Goal: Find specific page/section: Find specific page/section

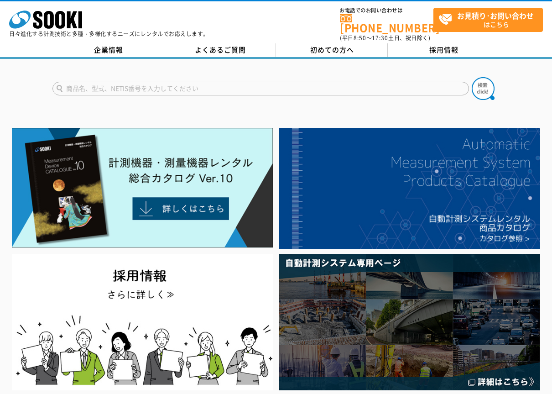
click at [66, 83] on input "text" at bounding box center [260, 89] width 416 height 14
click at [472, 77] on button at bounding box center [483, 88] width 23 height 23
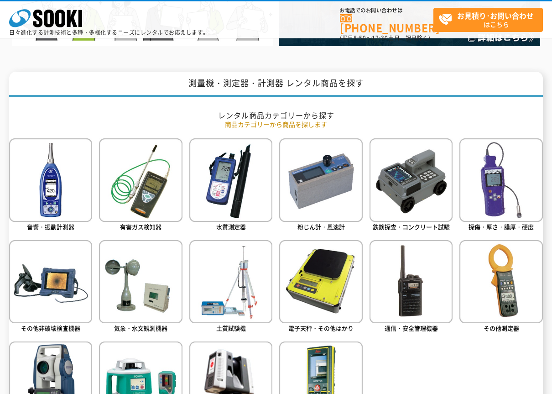
scroll to position [319, 0]
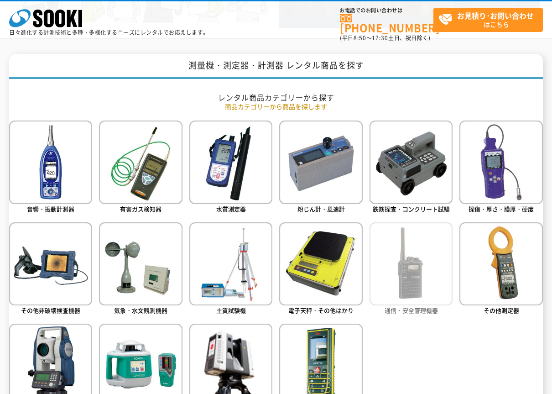
click at [414, 269] on img at bounding box center [410, 263] width 83 height 83
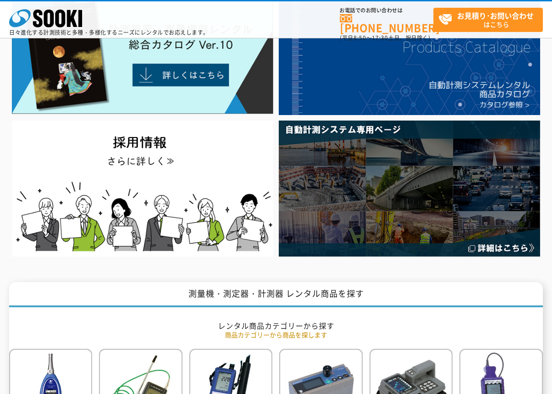
scroll to position [0, 0]
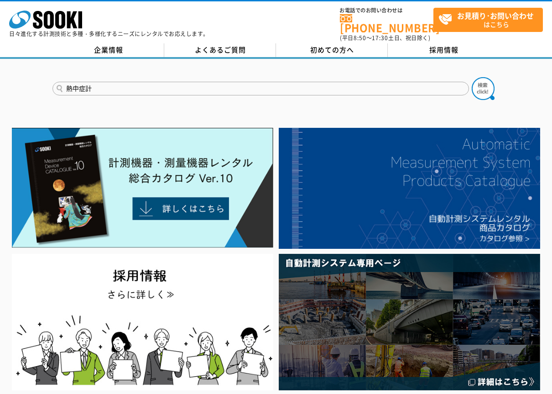
click at [93, 82] on input "熱中症計" at bounding box center [260, 89] width 416 height 14
type input "熱"
type input "暑さ指数表示パネル"
click at [472, 77] on button at bounding box center [483, 88] width 23 height 23
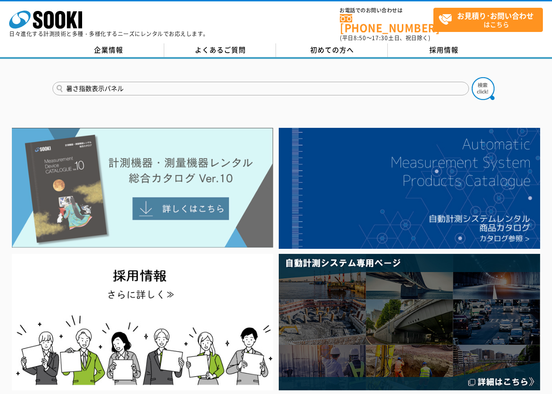
click at [166, 203] on img at bounding box center [142, 188] width 261 height 120
